Goal: Transaction & Acquisition: Book appointment/travel/reservation

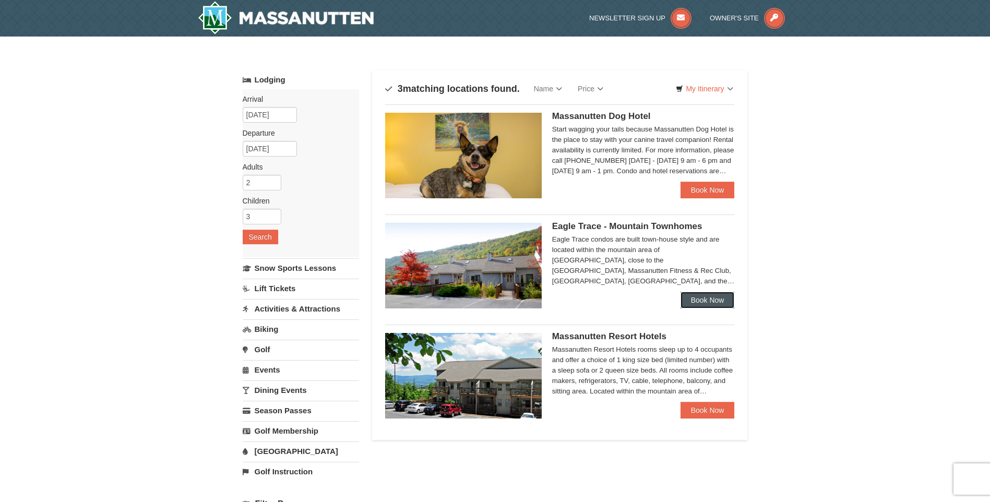
click at [706, 297] on link "Book Now" at bounding box center [707, 300] width 54 height 17
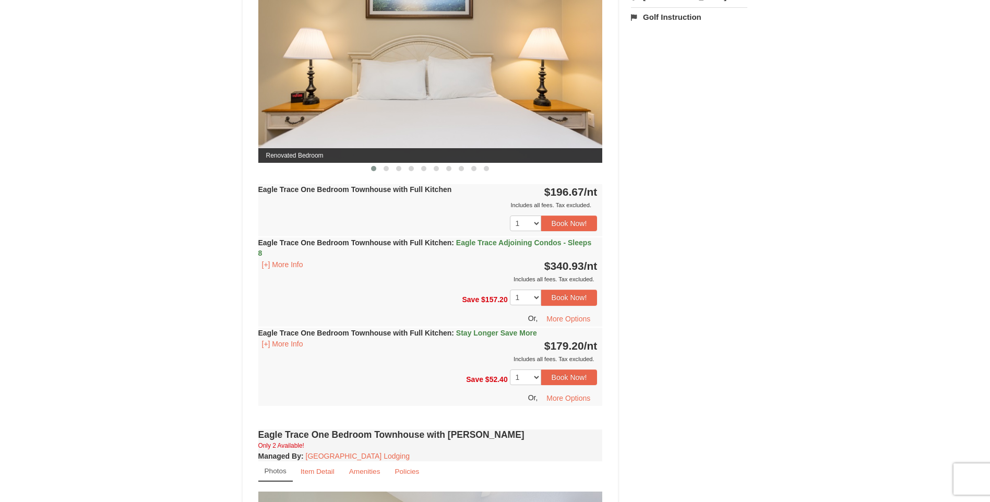
scroll to position [523, 0]
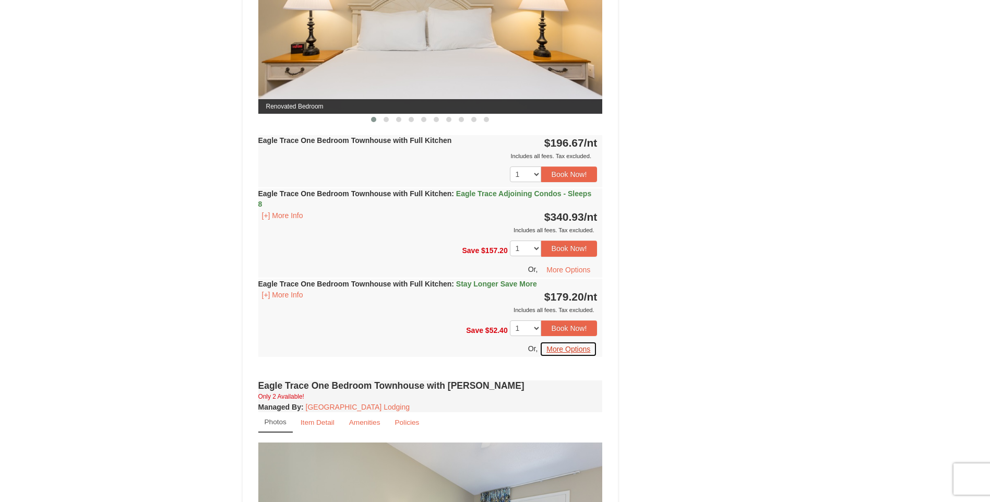
click at [570, 348] on button "More Options" at bounding box center [568, 349] width 57 height 16
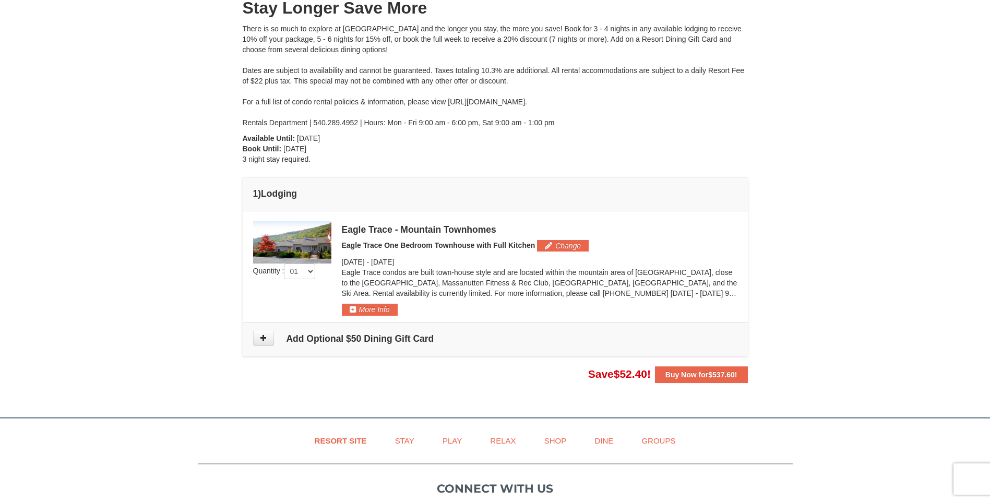
scroll to position [157, 0]
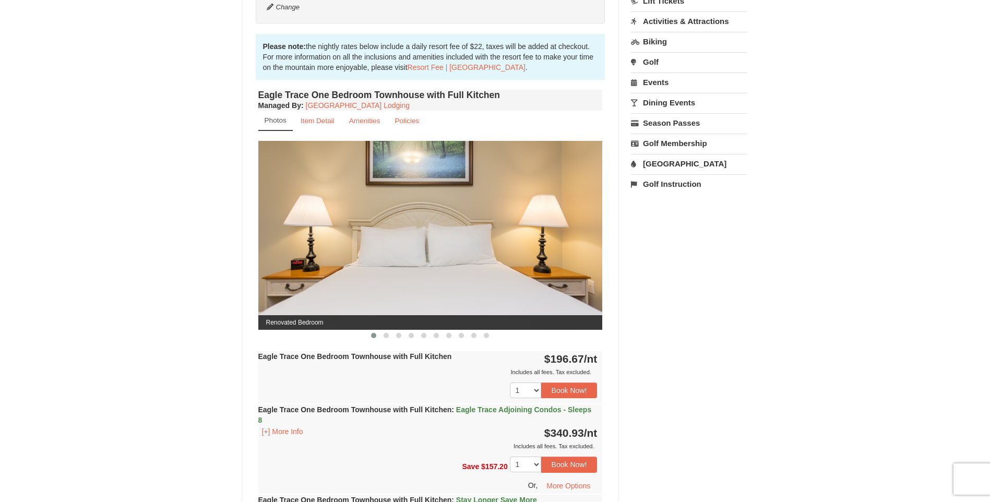
scroll to position [390, 0]
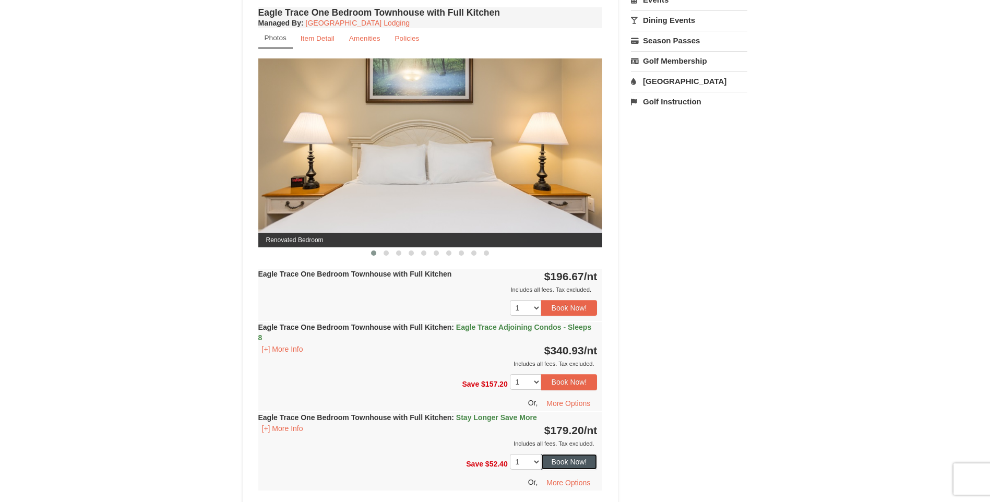
click at [573, 461] on button "Book Now!" at bounding box center [569, 462] width 56 height 16
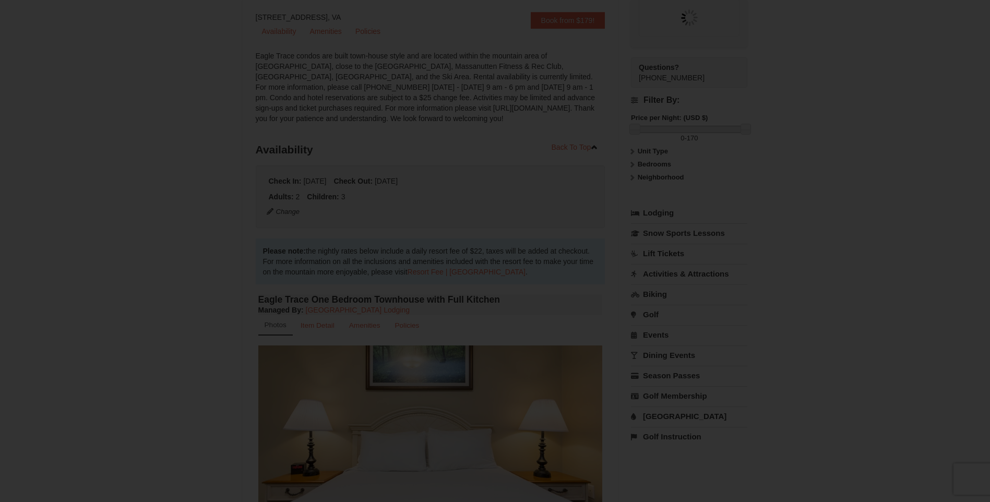
scroll to position [102, 0]
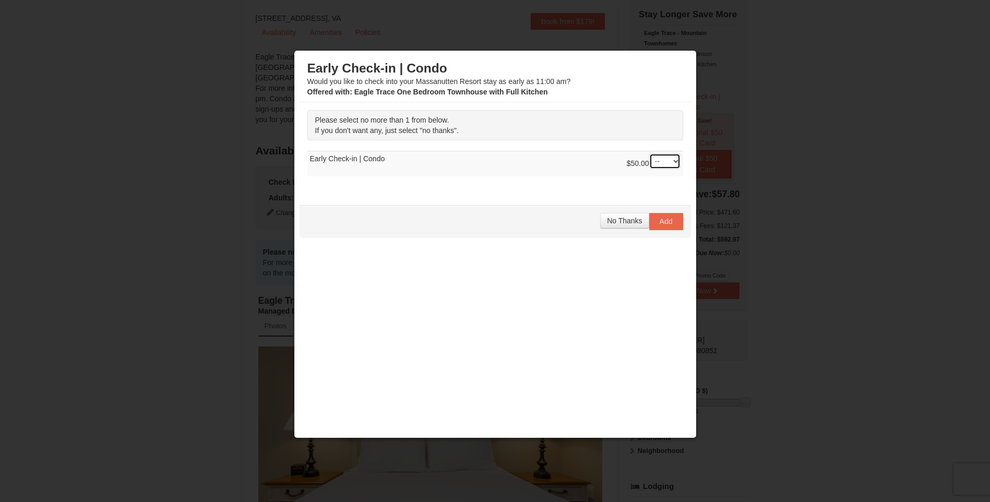
click at [673, 156] on select "-- 01" at bounding box center [664, 161] width 31 height 16
click at [585, 191] on div "Please select no more than 1 from below. If you don't want any, just select "no…" at bounding box center [494, 148] width 391 height 92
click at [630, 222] on span "No Thanks" at bounding box center [624, 221] width 35 height 8
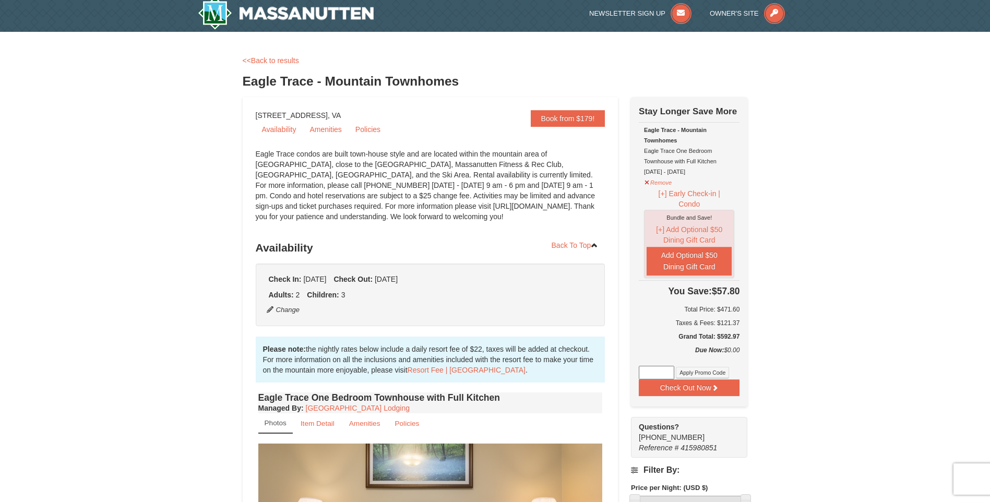
scroll to position [0, 0]
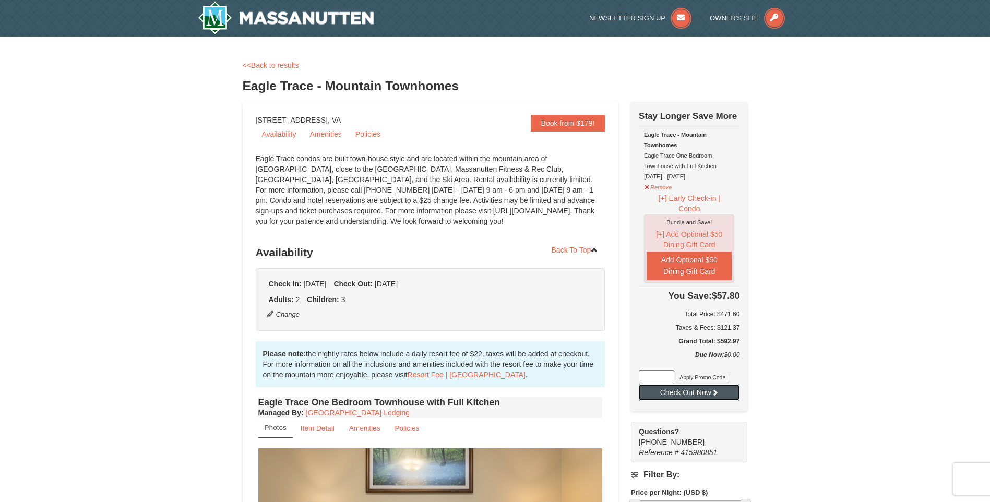
click at [703, 391] on button "Check Out Now" at bounding box center [689, 392] width 101 height 17
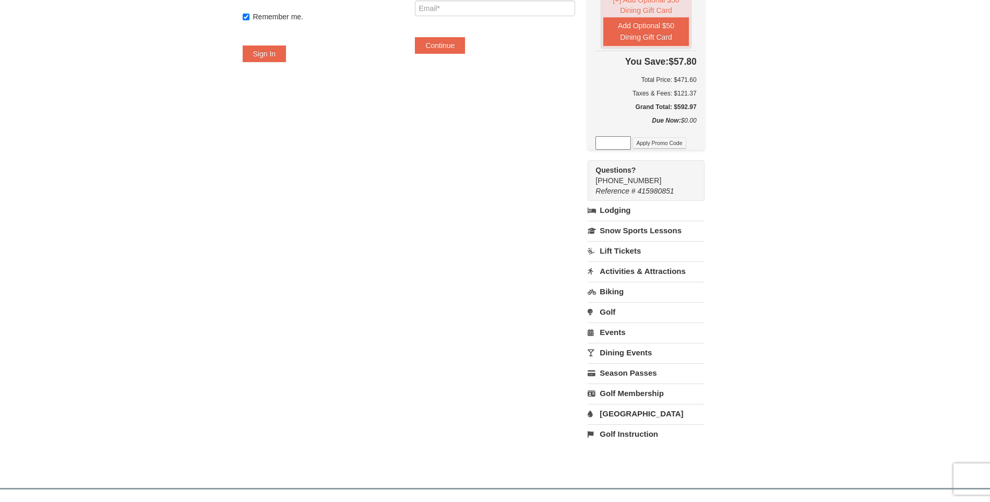
scroll to position [209, 0]
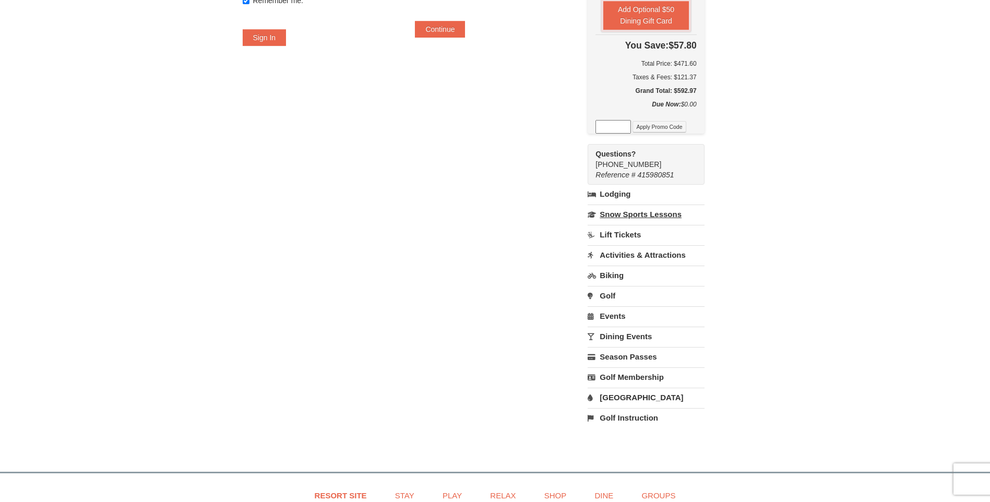
click at [678, 217] on link "Snow Sports Lessons" at bounding box center [646, 214] width 116 height 19
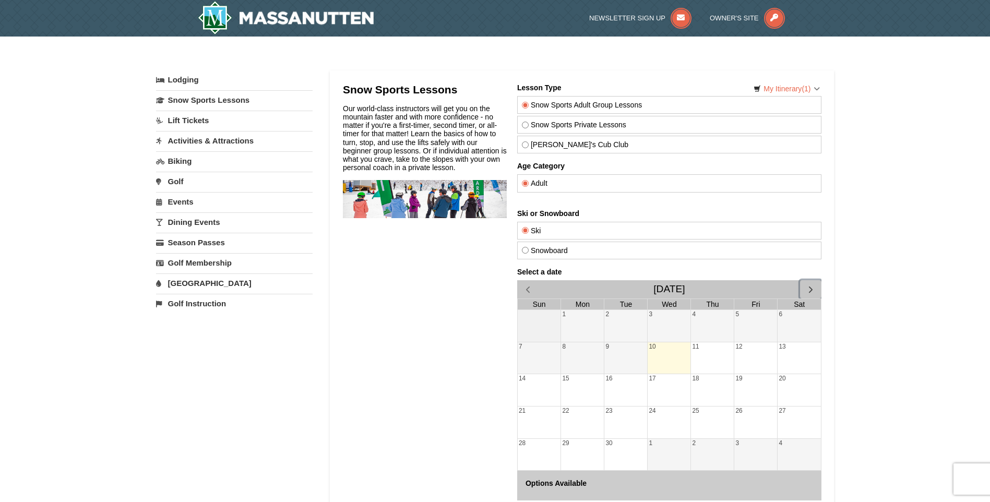
click at [814, 287] on span "button" at bounding box center [810, 289] width 11 height 11
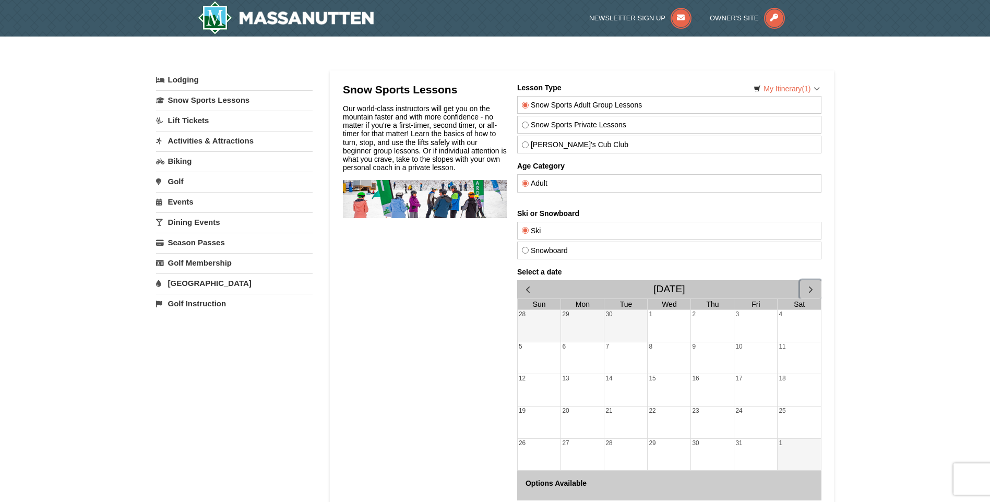
click at [814, 287] on span "button" at bounding box center [810, 289] width 11 height 11
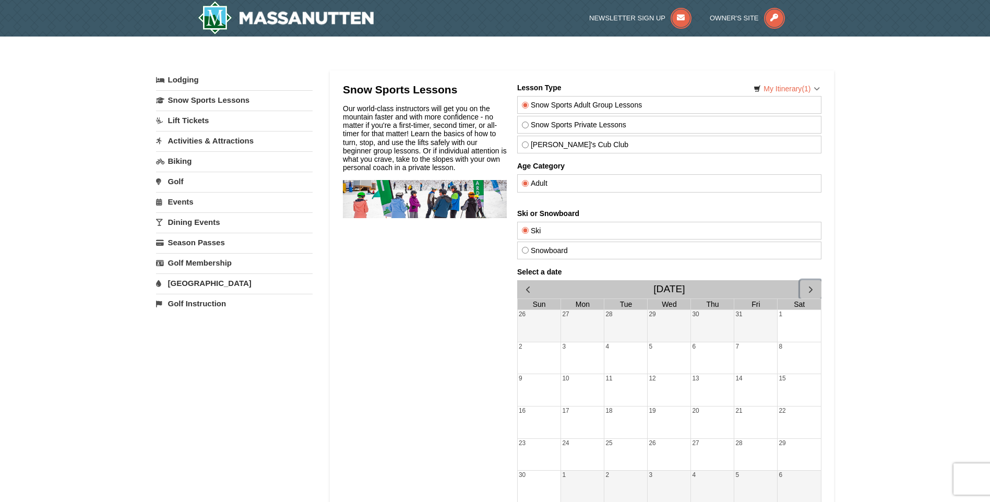
click at [814, 287] on span "button" at bounding box center [810, 289] width 11 height 11
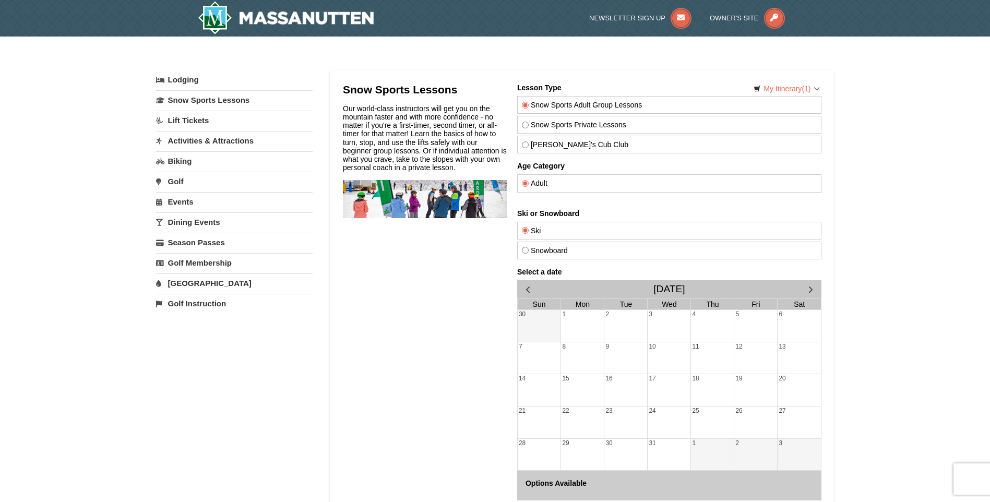
click at [561, 124] on label "Snow Sports Private Lessons" at bounding box center [668, 125] width 295 height 8
click at [528, 124] on input "Snow Sports Private Lessons" at bounding box center [524, 125] width 7 height 7
radio input "true"
click at [579, 143] on label "Theo's Cub Club" at bounding box center [668, 144] width 295 height 8
click at [528, 143] on input "Theo's Cub Club" at bounding box center [524, 144] width 7 height 7
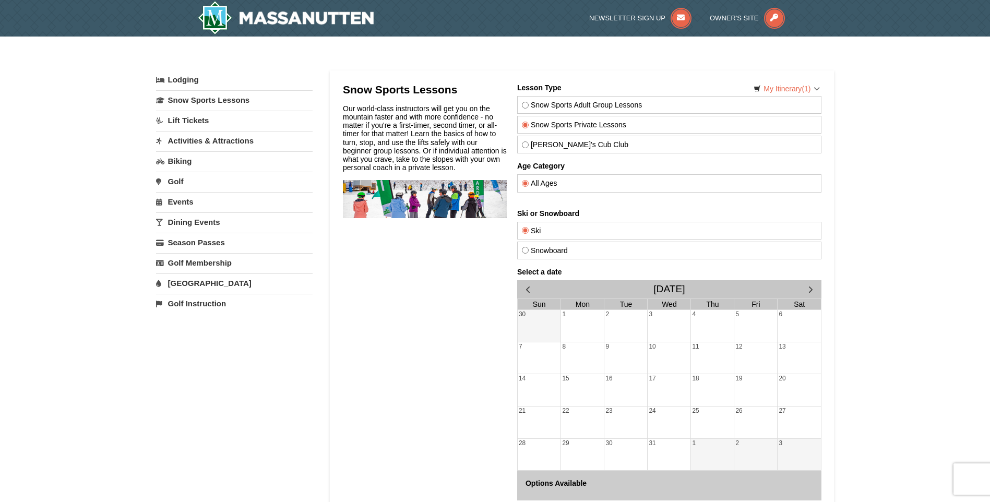
radio input "true"
click at [578, 125] on label "Snow Sports Private Lessons" at bounding box center [668, 125] width 295 height 8
click at [528, 125] on input "Snow Sports Private Lessons" at bounding box center [524, 125] width 7 height 7
radio input "true"
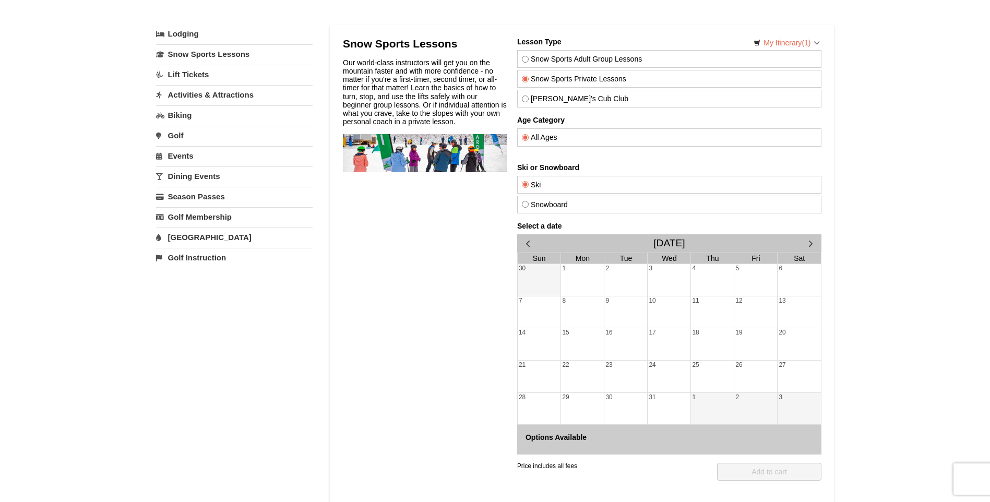
scroll to position [52, 0]
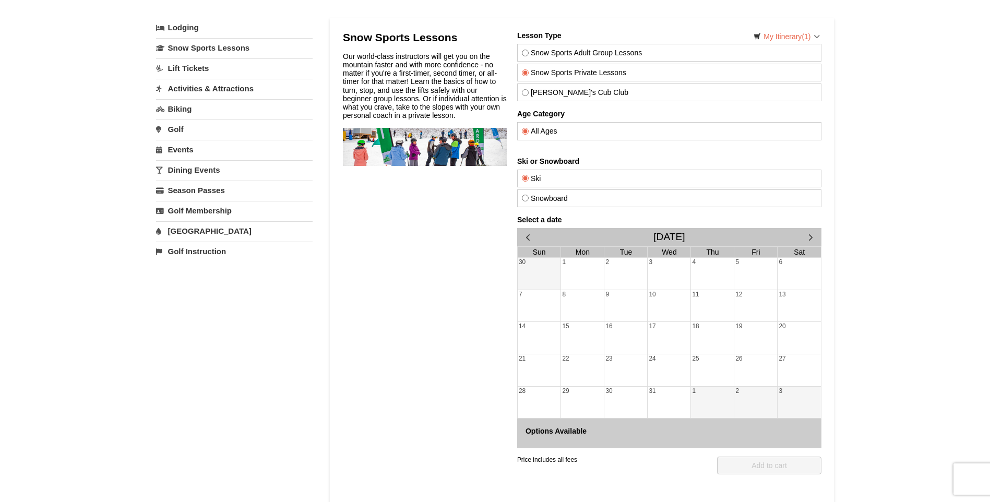
click at [536, 368] on div "21" at bounding box center [538, 370] width 43 height 32
click at [576, 359] on div "22" at bounding box center [581, 370] width 43 height 32
click at [783, 327] on div "20" at bounding box center [798, 338] width 43 height 32
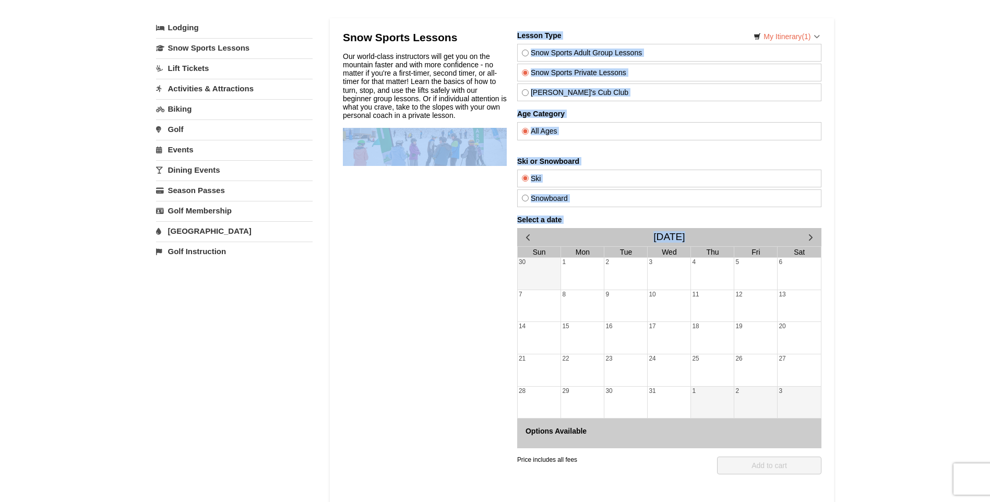
drag, startPoint x: 511, startPoint y: 371, endPoint x: 520, endPoint y: 371, distance: 9.4
click at [518, 371] on div "Snow Sports Lessons Our world-class instructors will get you on the mountain fa…" at bounding box center [581, 269] width 478 height 476
click at [574, 364] on div "22" at bounding box center [581, 370] width 43 height 32
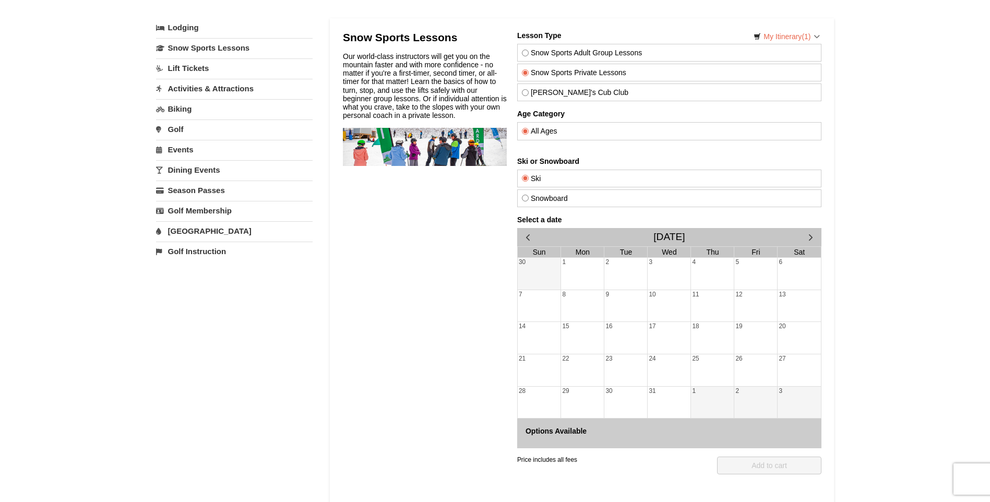
drag, startPoint x: 628, startPoint y: 359, endPoint x: 669, endPoint y: 365, distance: 41.6
click at [631, 359] on div "23" at bounding box center [625, 370] width 43 height 32
drag, startPoint x: 669, startPoint y: 365, endPoint x: 711, endPoint y: 366, distance: 41.7
click at [672, 365] on div "24" at bounding box center [668, 370] width 43 height 32
click at [711, 366] on div "25" at bounding box center [711, 370] width 43 height 32
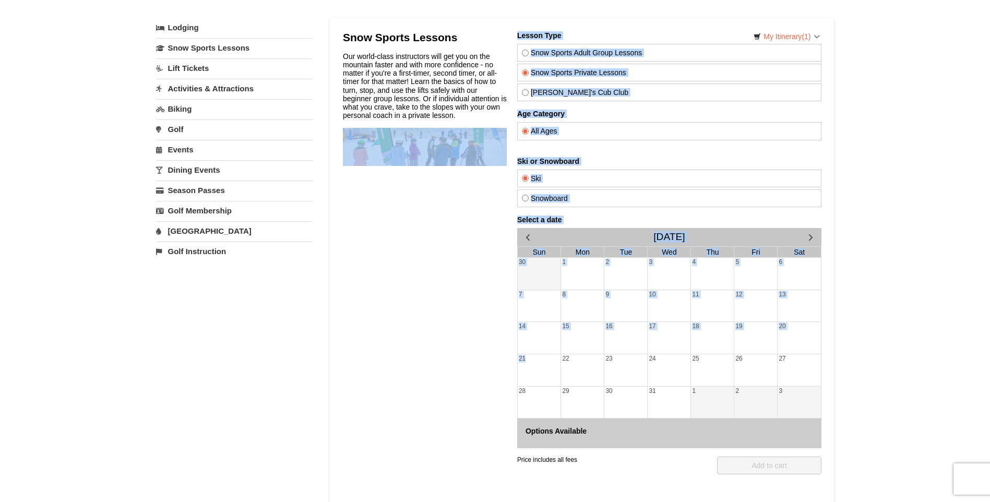
click at [766, 375] on div "26" at bounding box center [755, 370] width 43 height 32
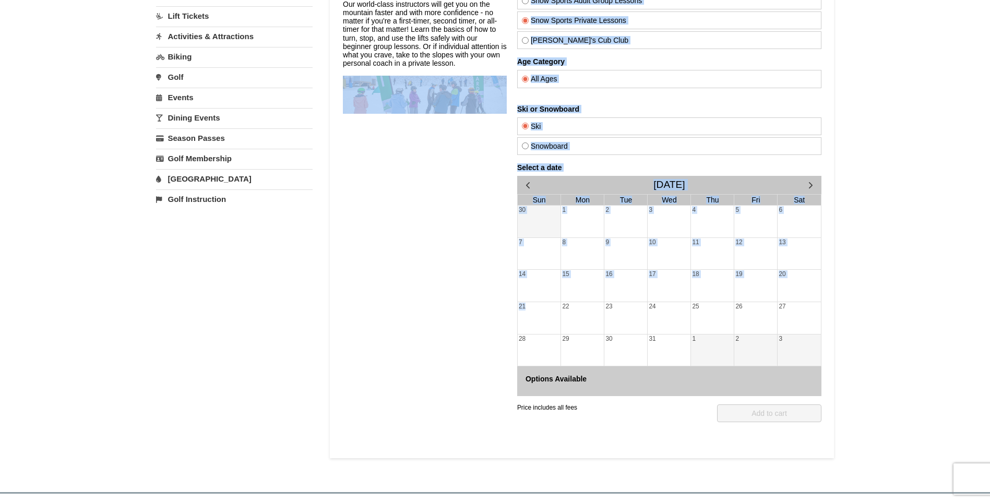
scroll to position [0, 0]
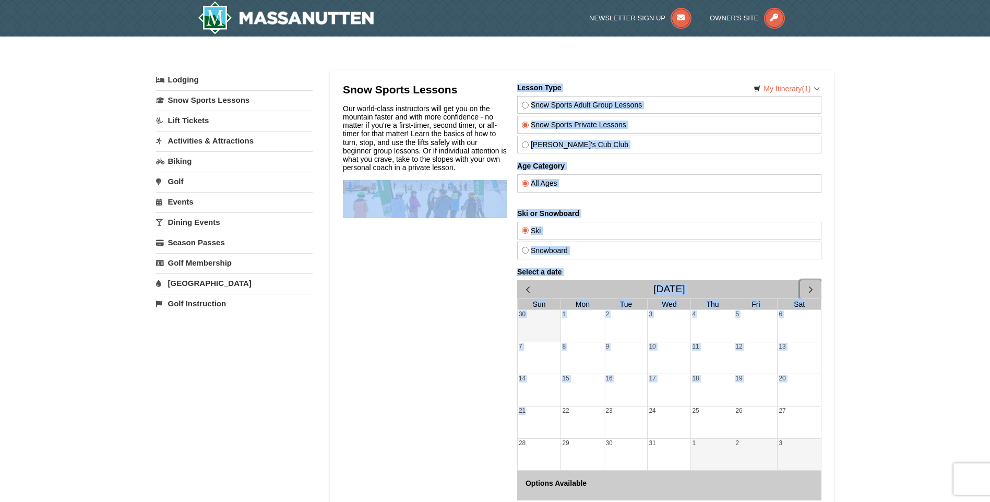
click at [809, 289] on span "button" at bounding box center [810, 289] width 11 height 11
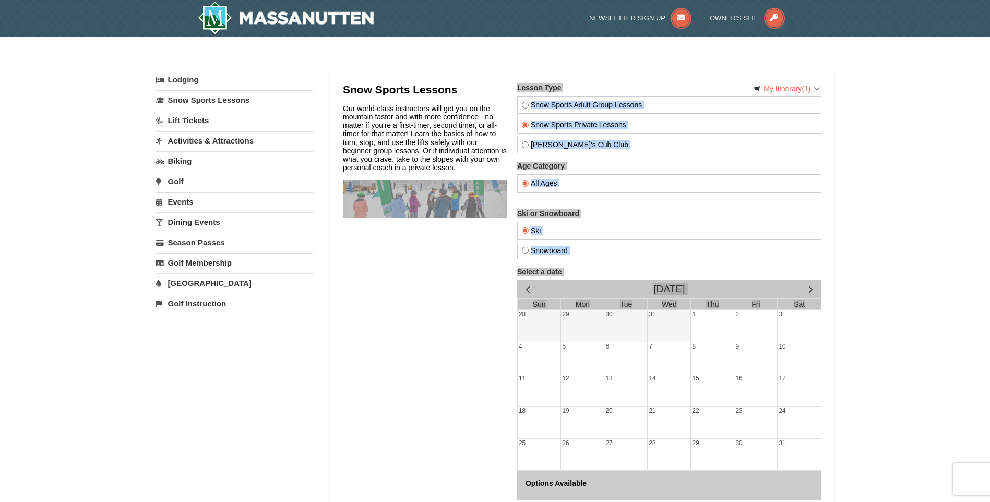
click at [860, 336] on div "× Categories My Itinerary (1) Check Out Now Stay Longer Save More Remove" at bounding box center [495, 311] width 990 height 549
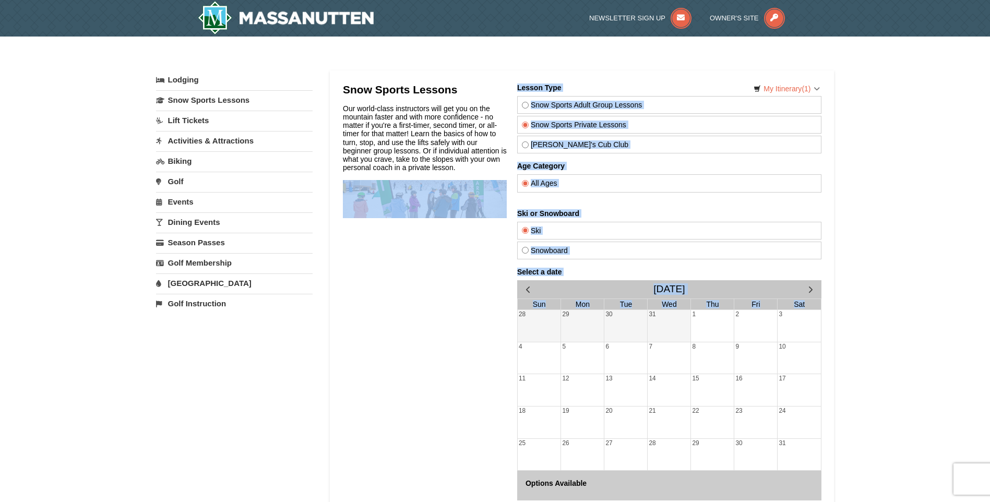
click at [428, 329] on div "Snow Sports Lessons Our world-class instructors will get you on the mountain fa…" at bounding box center [424, 321] width 164 height 476
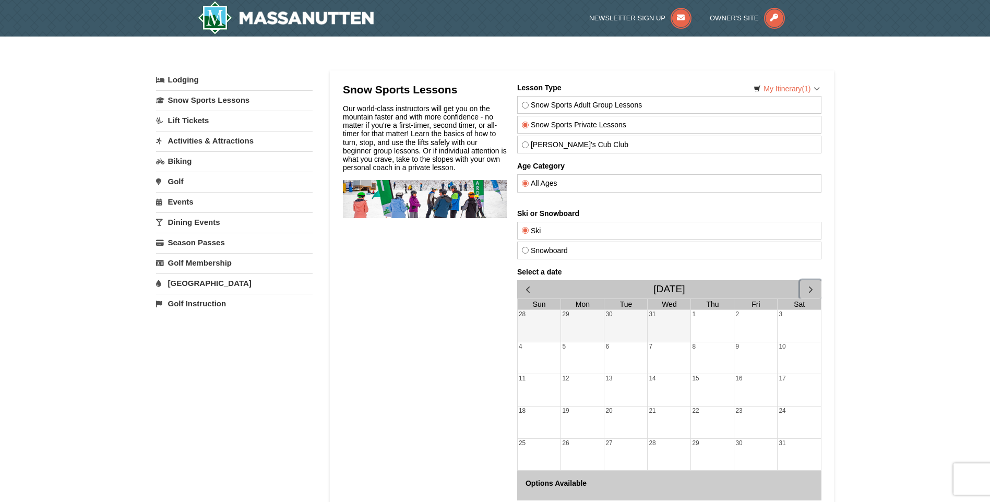
click at [816, 292] on button "button" at bounding box center [809, 289] width 21 height 18
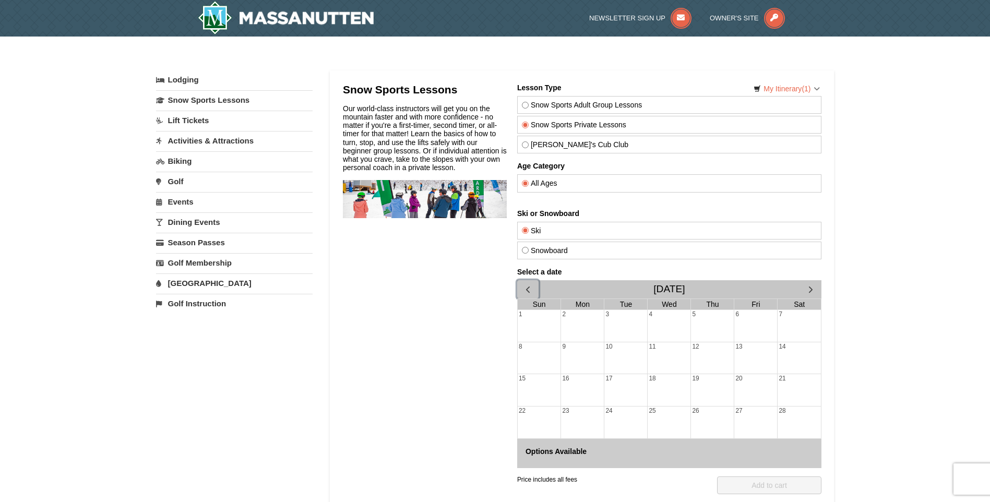
click at [529, 291] on span "button" at bounding box center [527, 289] width 11 height 11
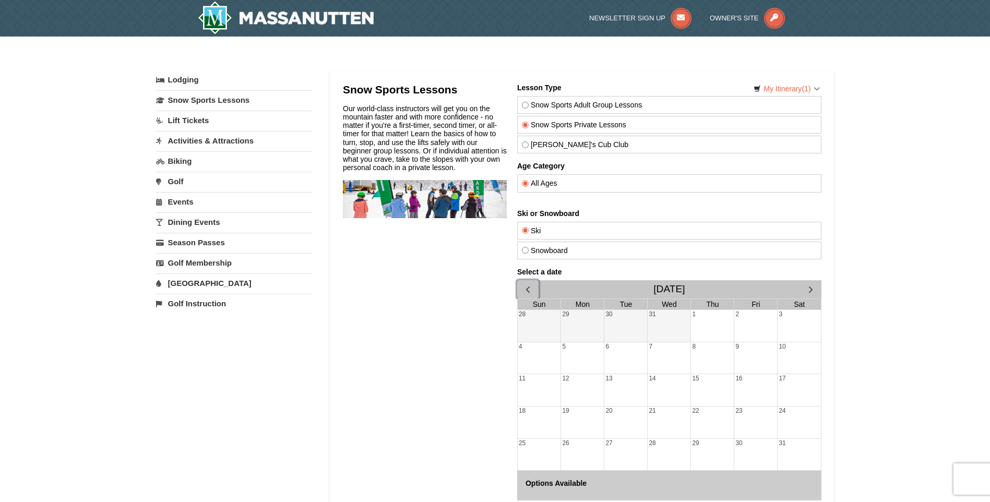
click at [529, 291] on span "button" at bounding box center [527, 289] width 11 height 11
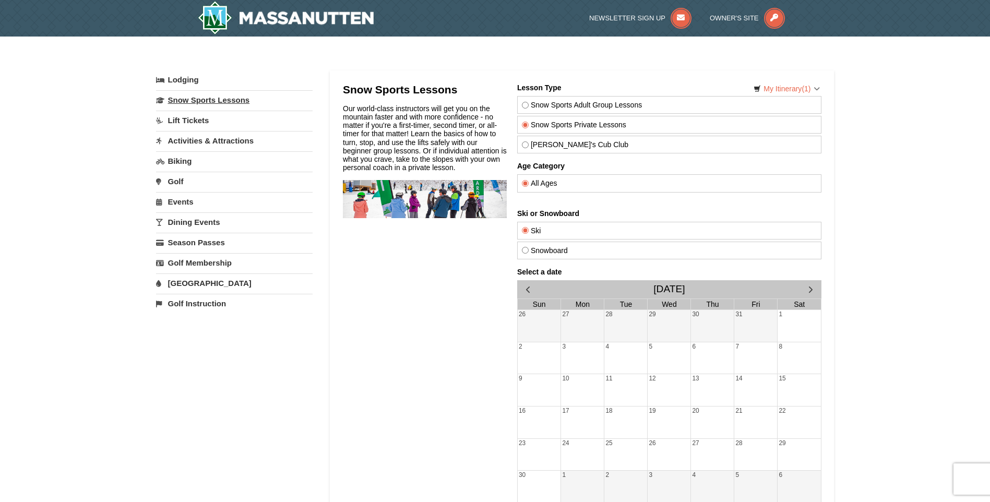
click at [197, 99] on link "Snow Sports Lessons" at bounding box center [234, 99] width 157 height 19
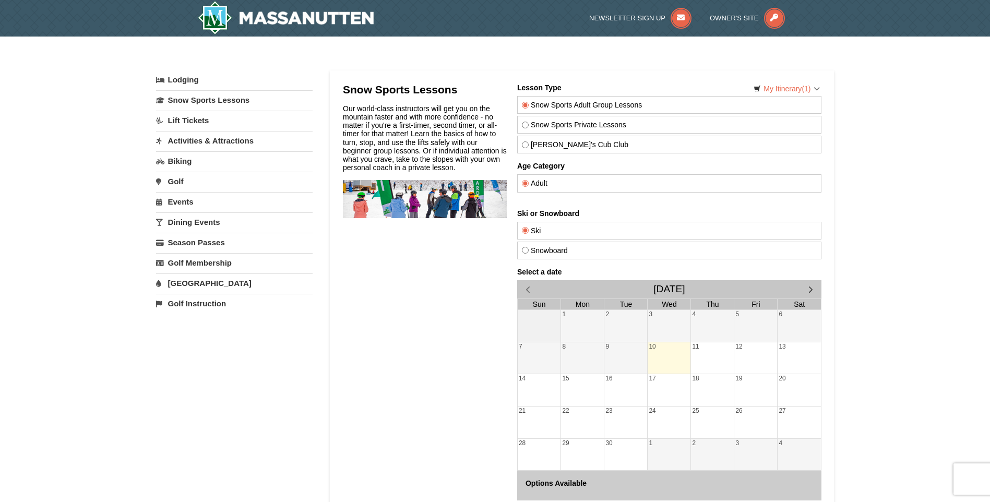
click at [199, 123] on link "Lift Tickets" at bounding box center [234, 120] width 157 height 19
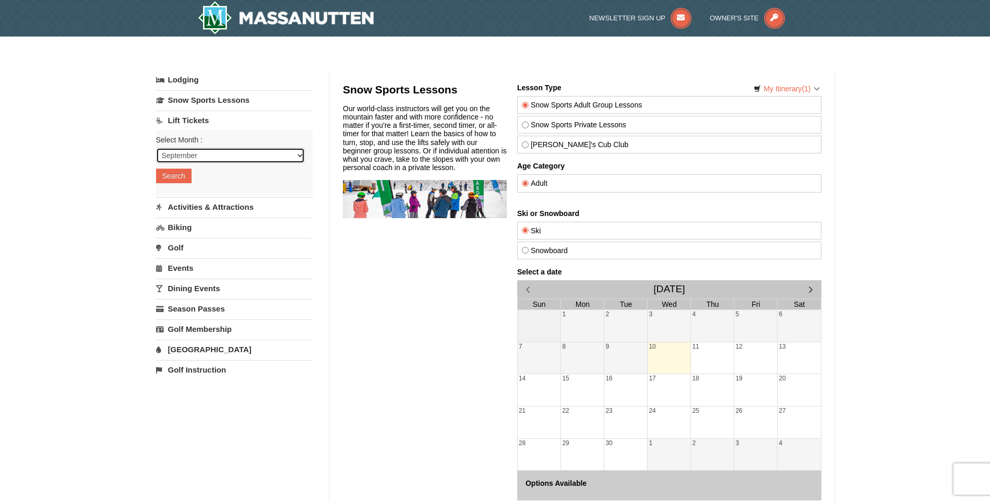
click at [205, 155] on select "September October November December January February March April May June July …" at bounding box center [230, 156] width 149 height 16
click at [98, 187] on div "× Categories My Itinerary (1) Check Out Now Stay Longer Save More Remove" at bounding box center [495, 311] width 990 height 549
click at [231, 209] on link "Activities & Attractions" at bounding box center [234, 206] width 157 height 19
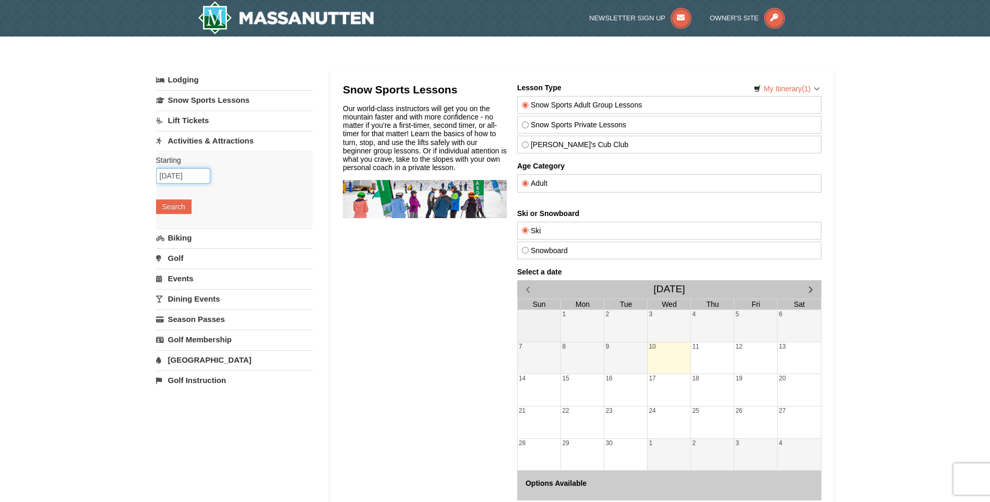
click at [188, 179] on input "[DATE]" at bounding box center [183, 176] width 54 height 16
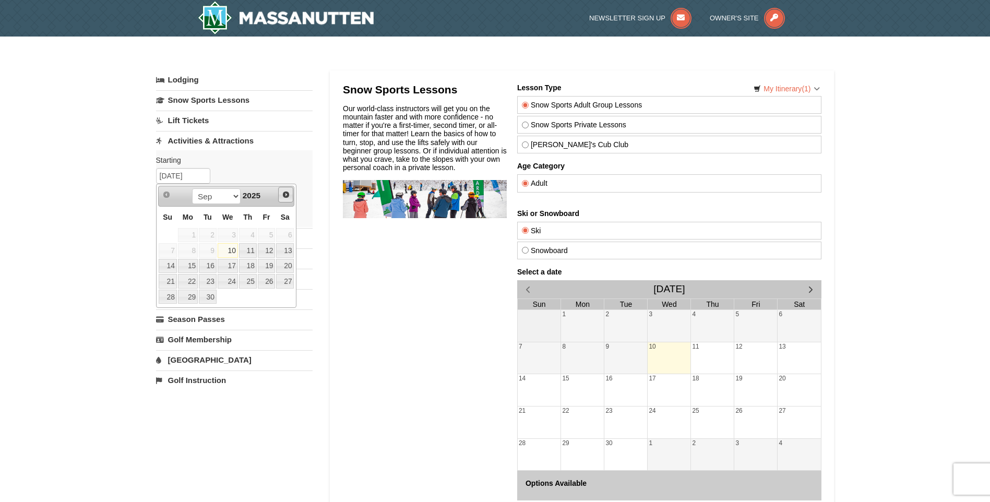
click at [290, 194] on span "Next" at bounding box center [286, 194] width 8 height 8
click at [288, 270] on link "20" at bounding box center [285, 266] width 18 height 15
type input "[DATE]"
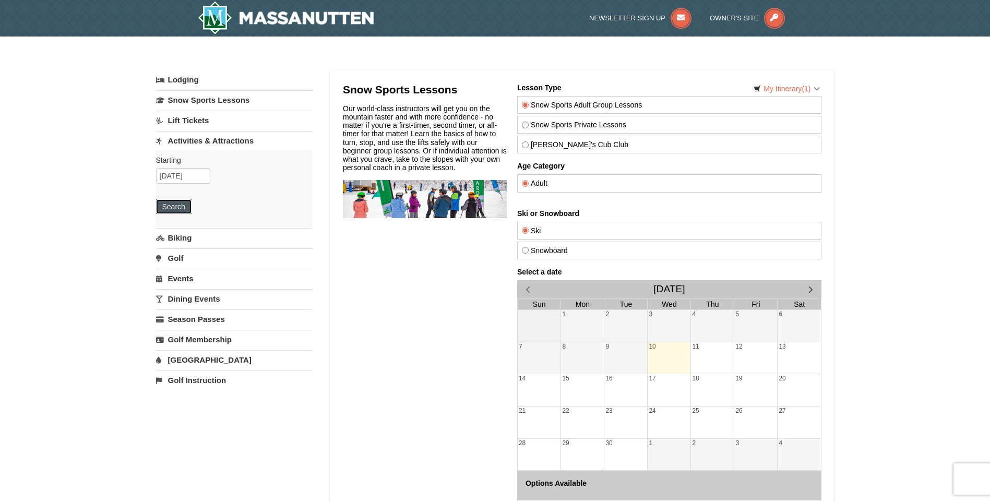
click at [181, 207] on button "Search" at bounding box center [173, 206] width 35 height 15
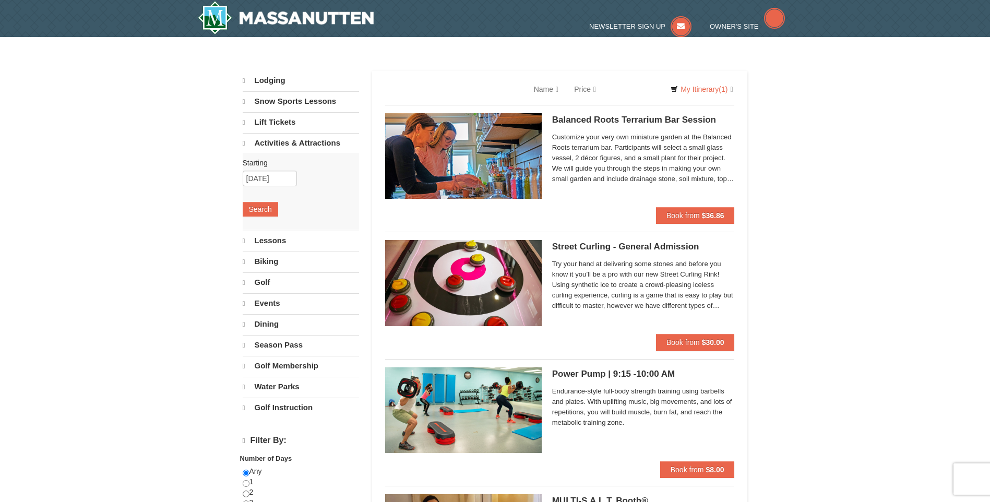
select select "9"
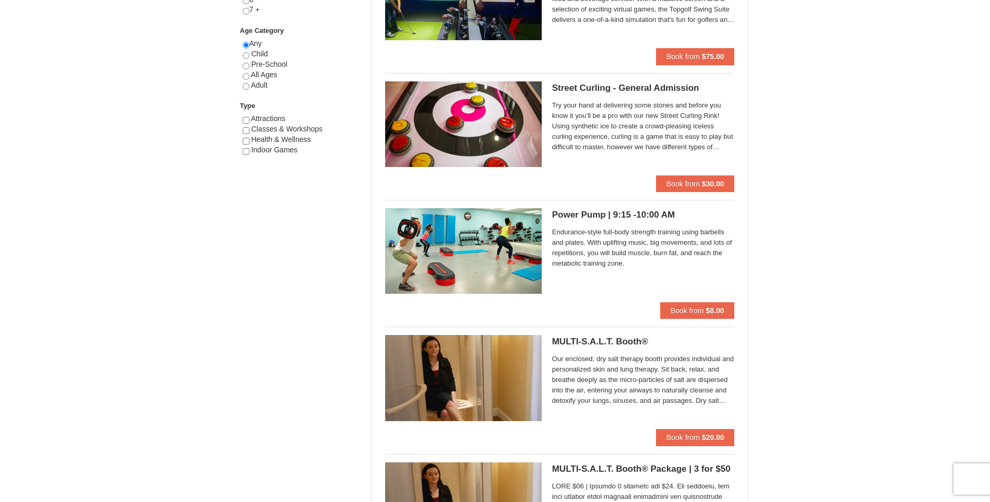
scroll to position [730, 0]
